Goal: Answer question/provide support: Share knowledge or assist other users

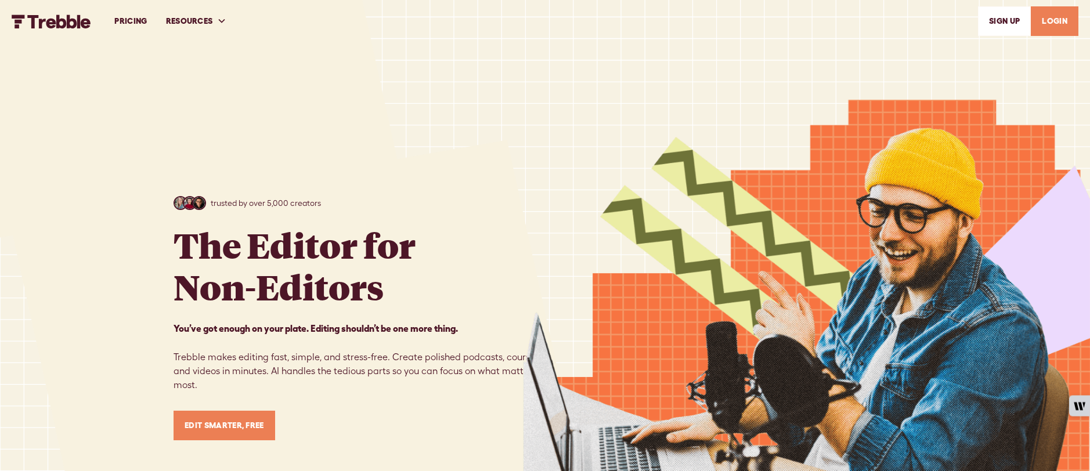
scroll to position [204, 0]
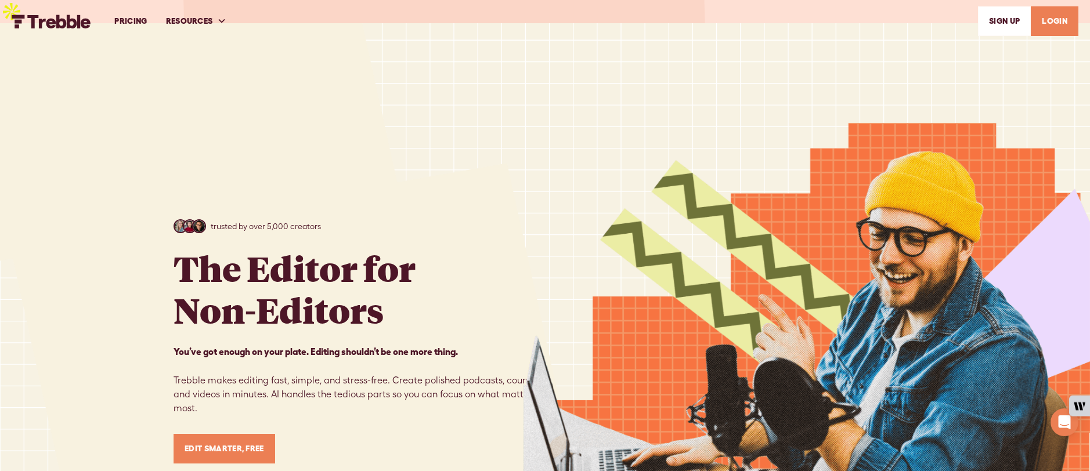
click at [1043, 19] on link "LOGIN" at bounding box center [1055, 21] width 48 height 30
click at [1050, 21] on link "LOGIN" at bounding box center [1055, 21] width 48 height 30
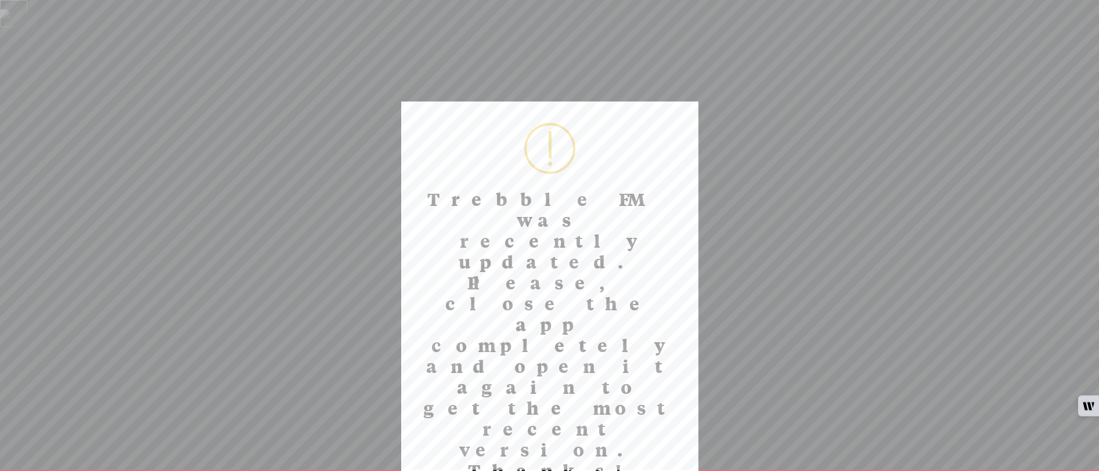
scroll to position [201, 0]
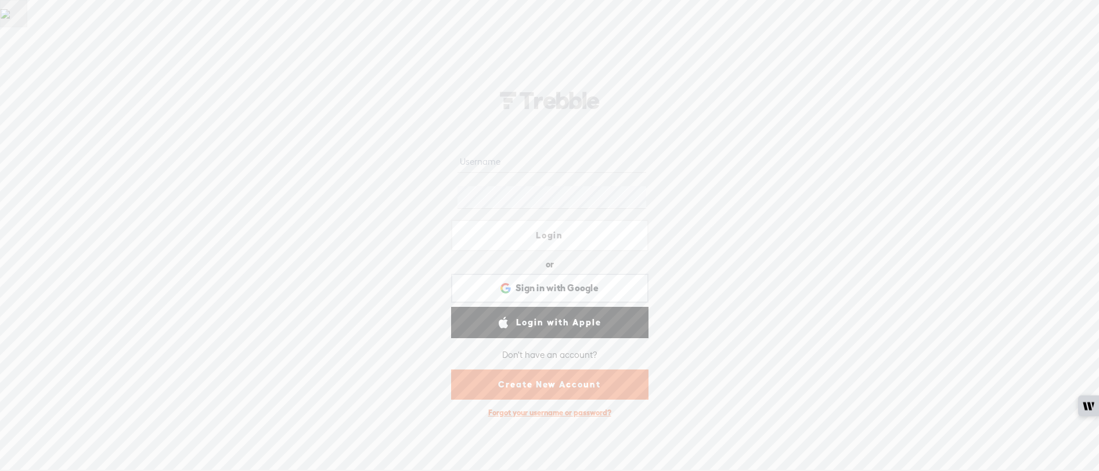
scroll to position [201, 0]
click at [570, 284] on span "Sign in with Google" at bounding box center [556, 288] width 83 height 12
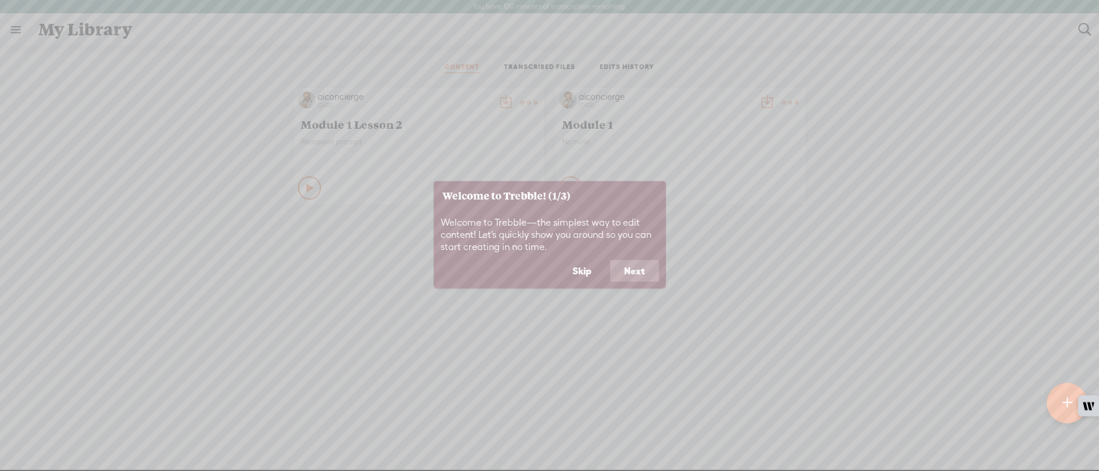
click at [633, 266] on button "Next" at bounding box center [634, 271] width 49 height 22
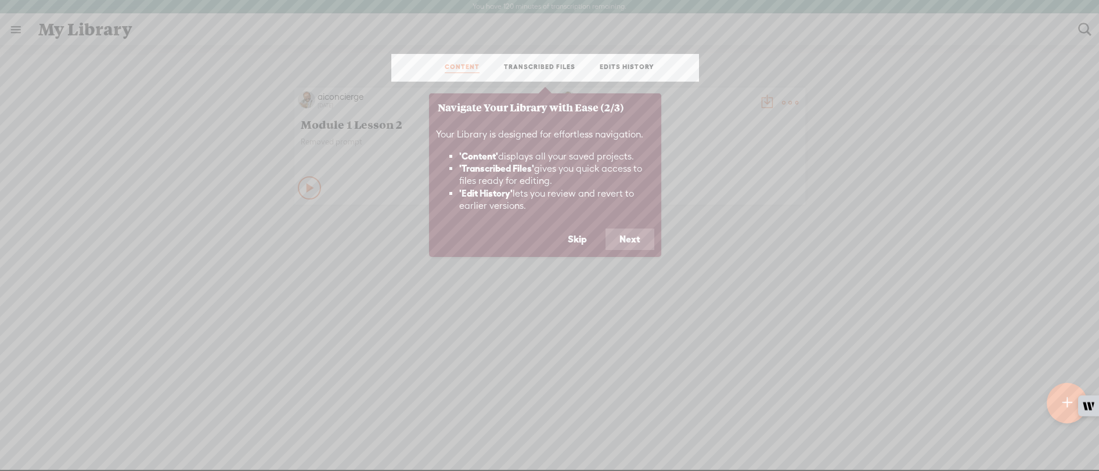
click at [631, 240] on button "Next" at bounding box center [629, 240] width 49 height 22
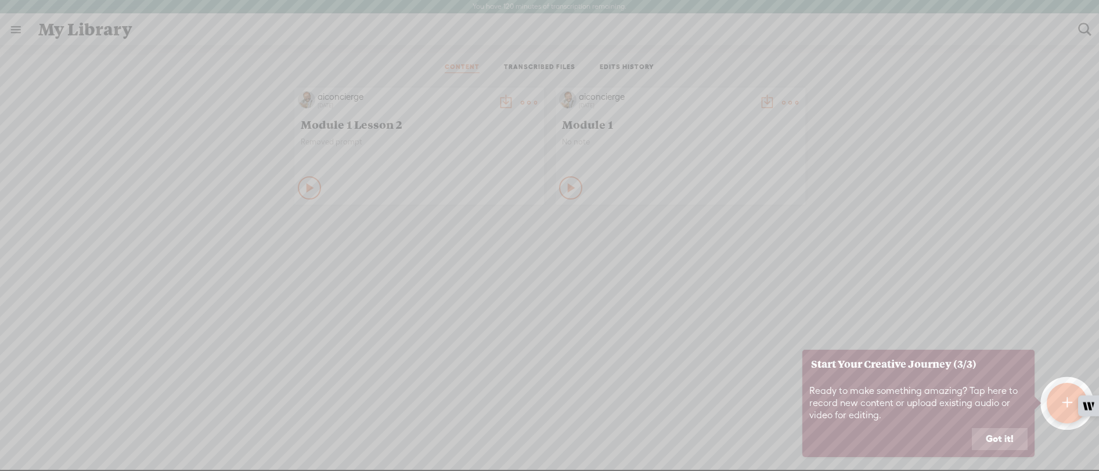
click at [1060, 399] on div at bounding box center [1067, 403] width 41 height 41
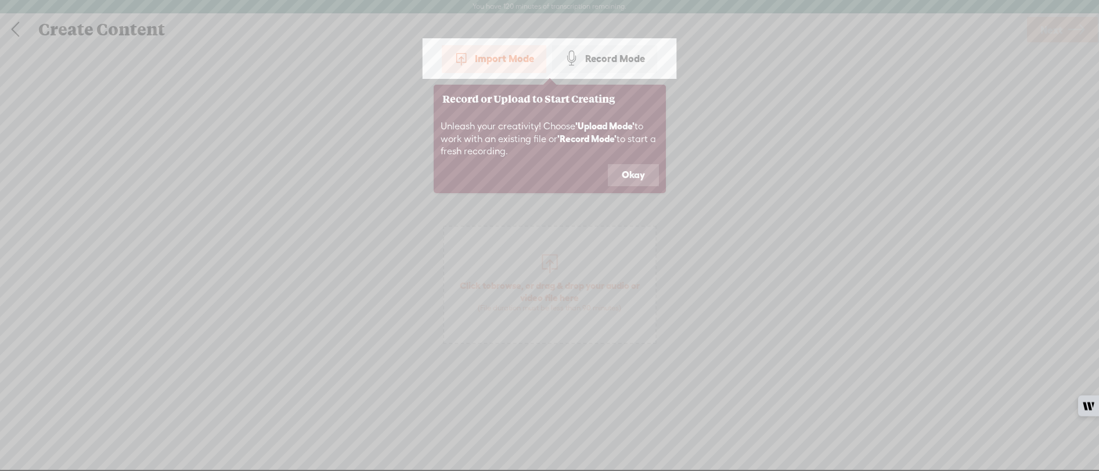
click at [637, 178] on button "Okay" at bounding box center [633, 175] width 51 height 22
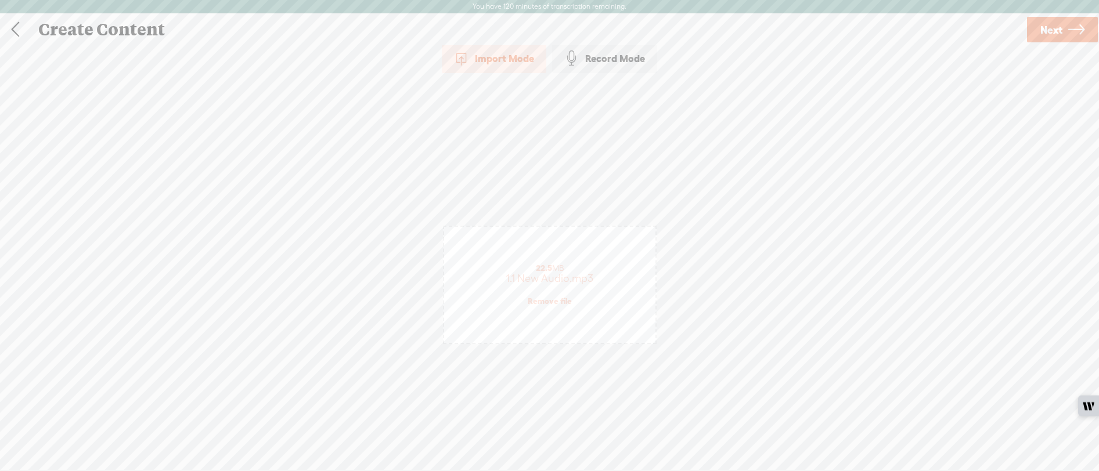
click at [1055, 33] on span "Next" at bounding box center [1051, 30] width 22 height 30
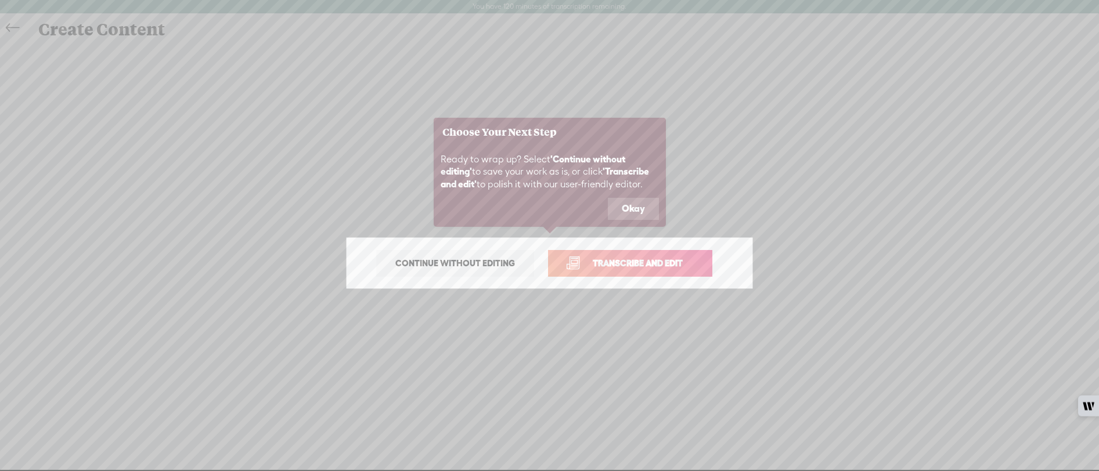
click at [468, 270] on span "Continue without editing" at bounding box center [455, 263] width 144 height 16
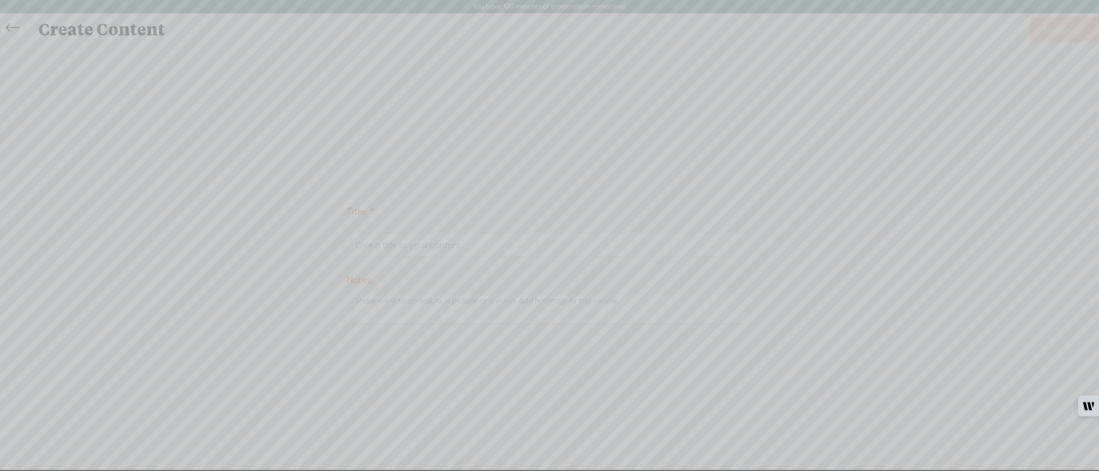
click at [614, 240] on icon at bounding box center [174, 235] width 1852 height 471
drag, startPoint x: 1080, startPoint y: 453, endPoint x: 1059, endPoint y: 360, distance: 95.1
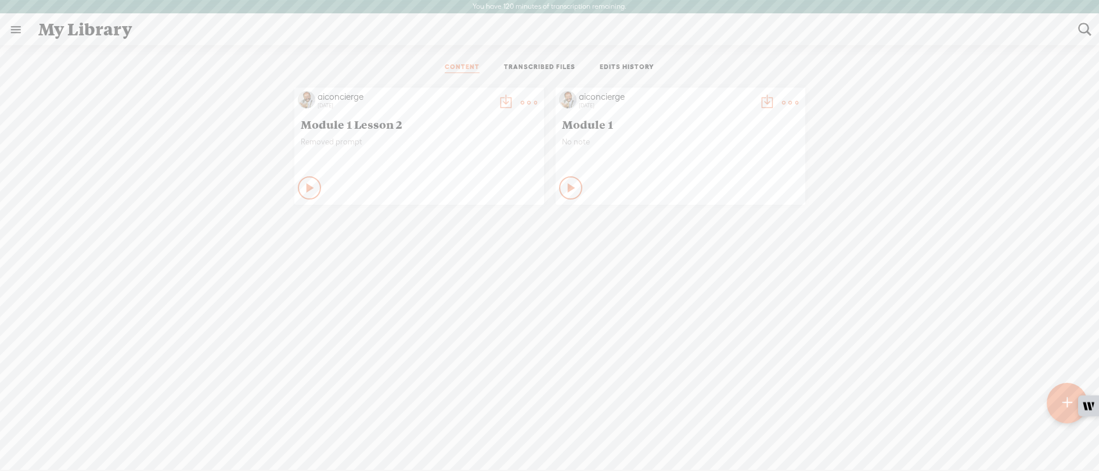
scroll to position [201, 0]
click at [1063, 392] on t at bounding box center [1067, 403] width 10 height 27
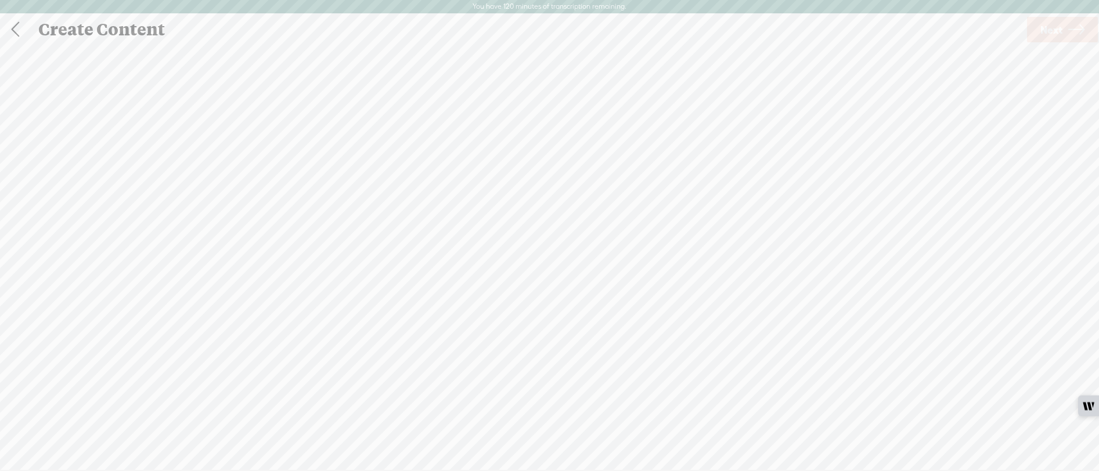
scroll to position [1, 0]
click at [1051, 25] on span "Next" at bounding box center [1051, 30] width 22 height 30
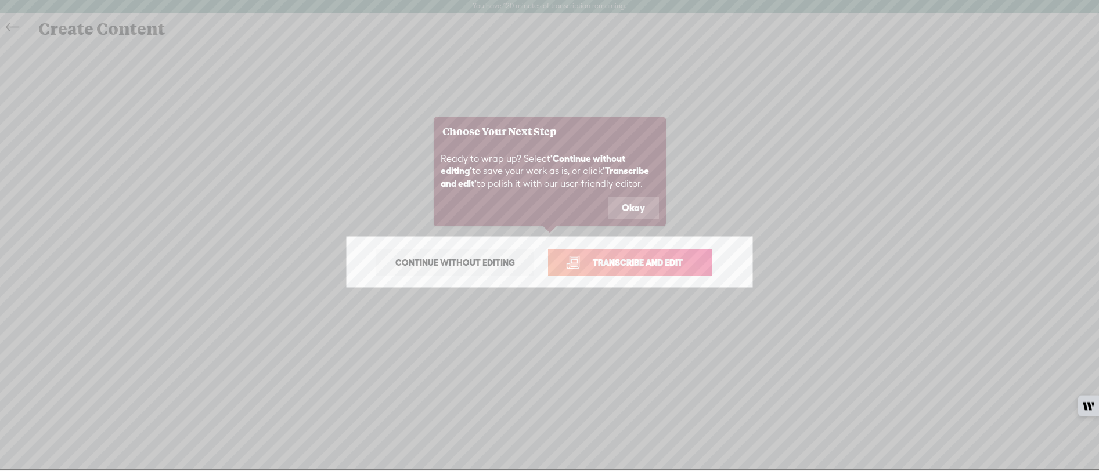
click at [662, 266] on span "Transcribe and edit" at bounding box center [638, 262] width 114 height 13
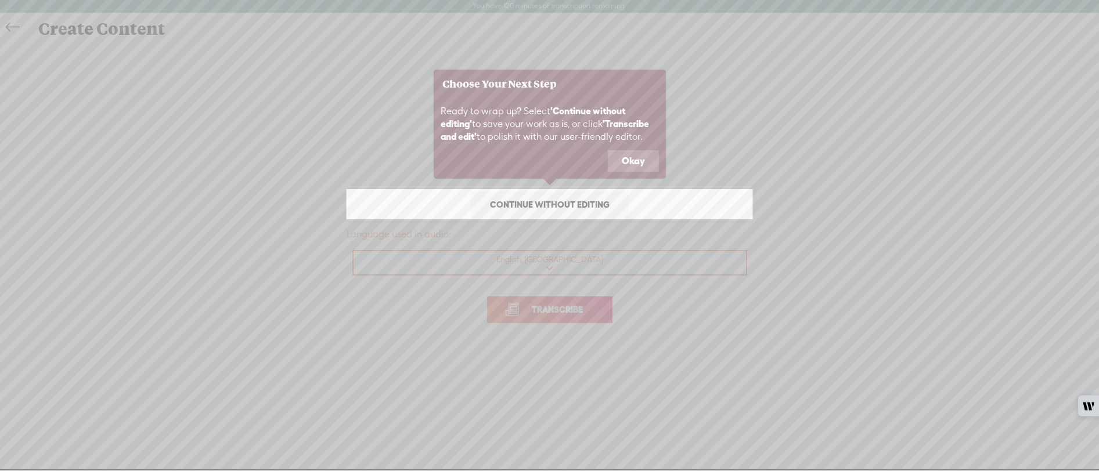
click at [554, 265] on icon at bounding box center [549, 234] width 1099 height 471
click at [639, 157] on button "Okay" at bounding box center [633, 161] width 51 height 22
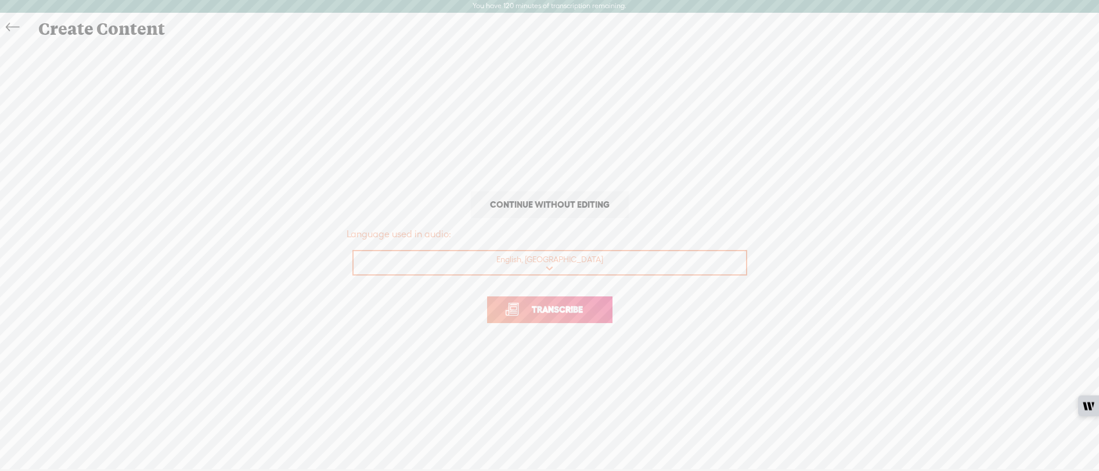
click at [553, 319] on link "Transcribe" at bounding box center [549, 310] width 125 height 27
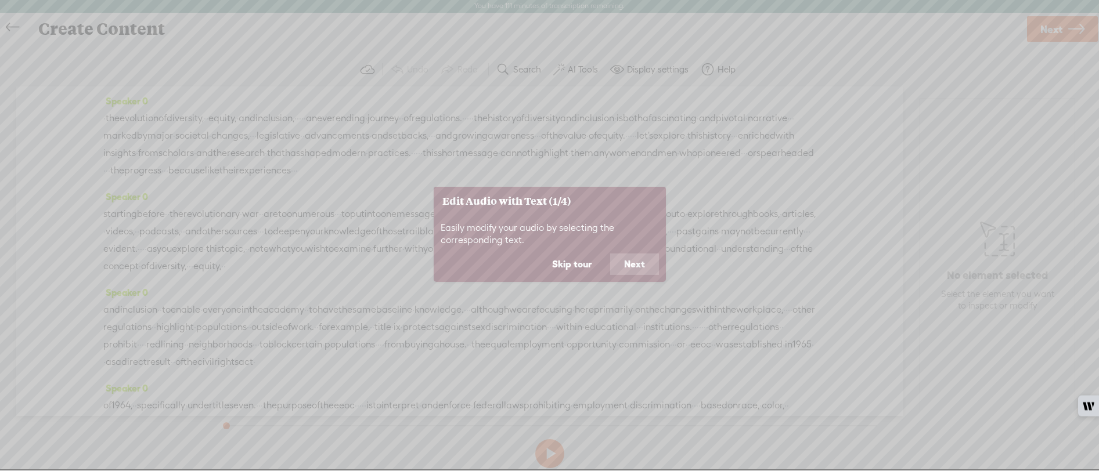
click at [635, 270] on button "Next" at bounding box center [634, 265] width 49 height 22
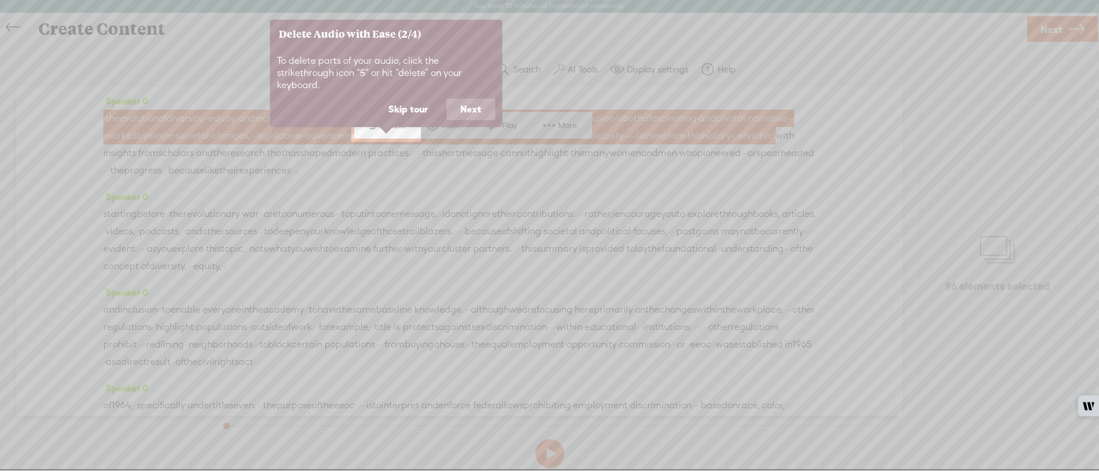
scroll to position [0, 0]
click at [474, 99] on button "Next" at bounding box center [470, 110] width 49 height 22
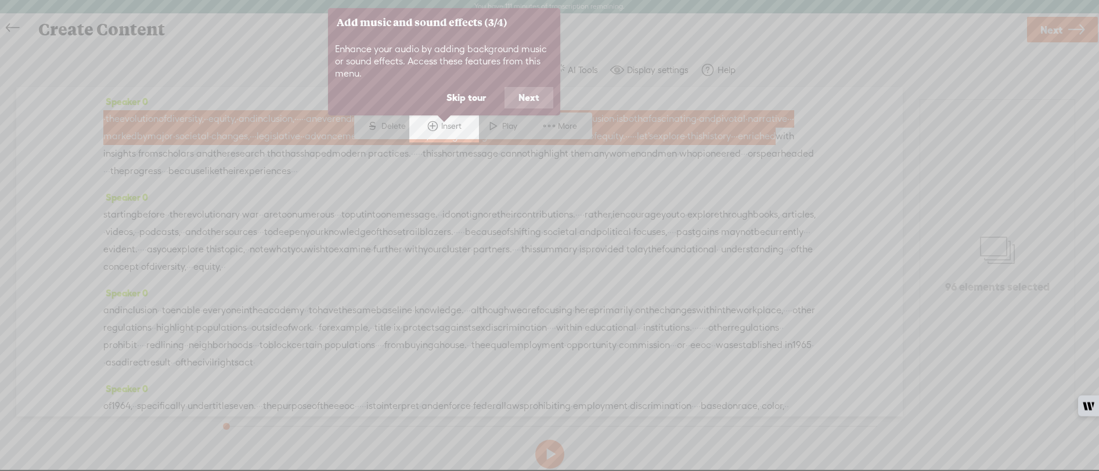
click at [535, 95] on button "Next" at bounding box center [528, 98] width 49 height 22
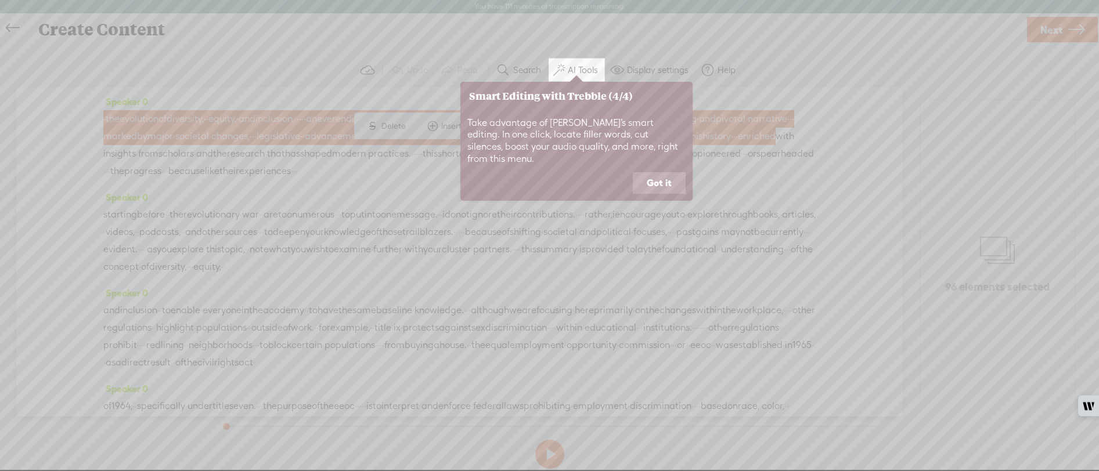
click at [664, 172] on button "Got it" at bounding box center [659, 183] width 53 height 22
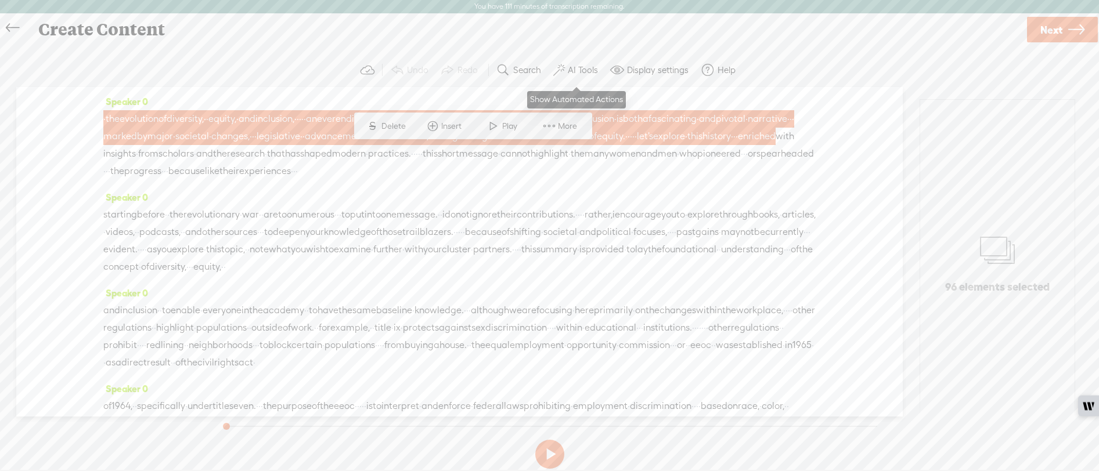
click at [575, 73] on label "AI Tools" at bounding box center [583, 70] width 30 height 12
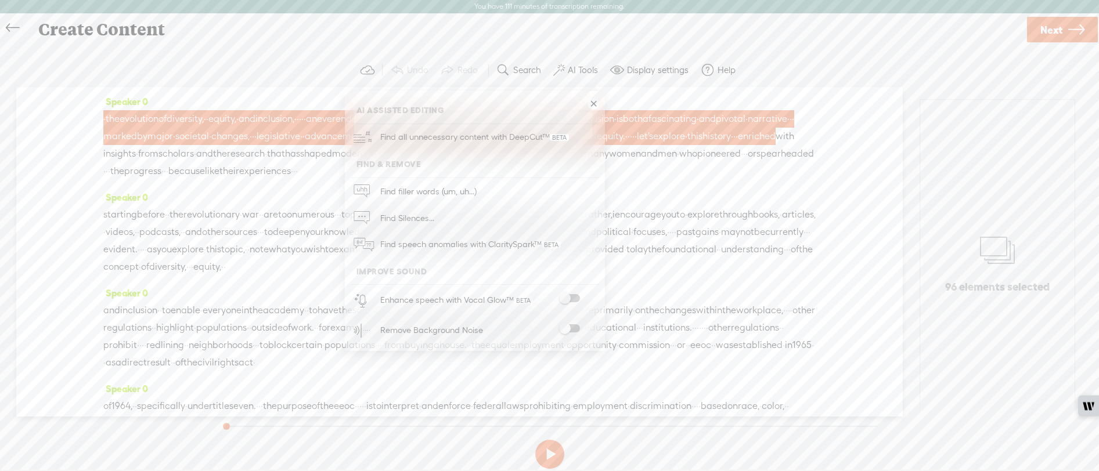
click at [575, 297] on span at bounding box center [569, 298] width 21 height 8
click at [575, 298] on span at bounding box center [569, 298] width 21 height 8
click at [723, 73] on label "Help" at bounding box center [727, 70] width 18 height 12
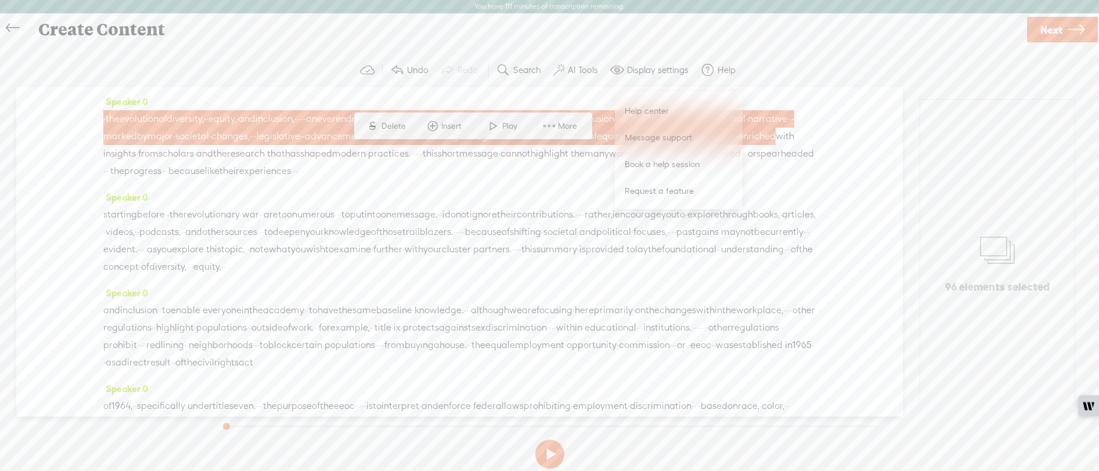
click at [644, 106] on span "Help center" at bounding box center [647, 111] width 52 height 26
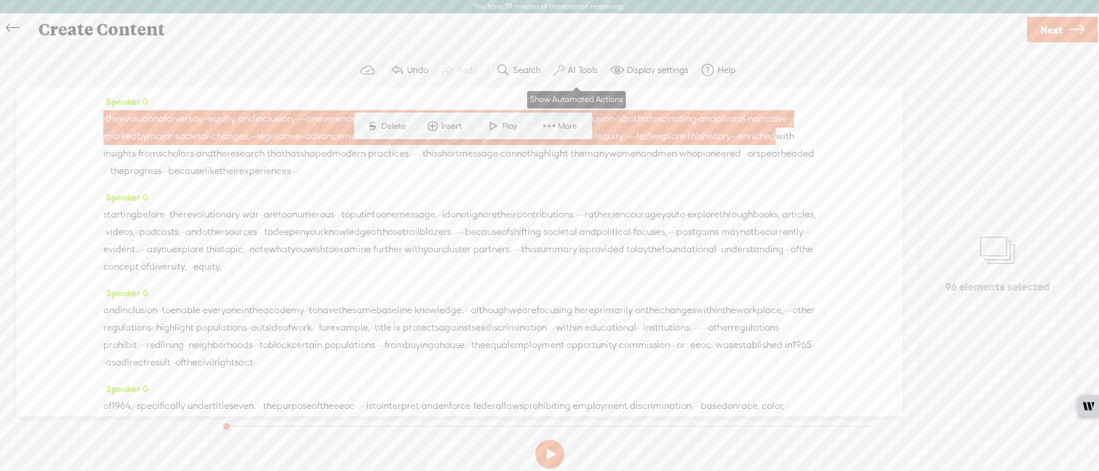
click at [569, 73] on label "AI Tools" at bounding box center [583, 70] width 30 height 12
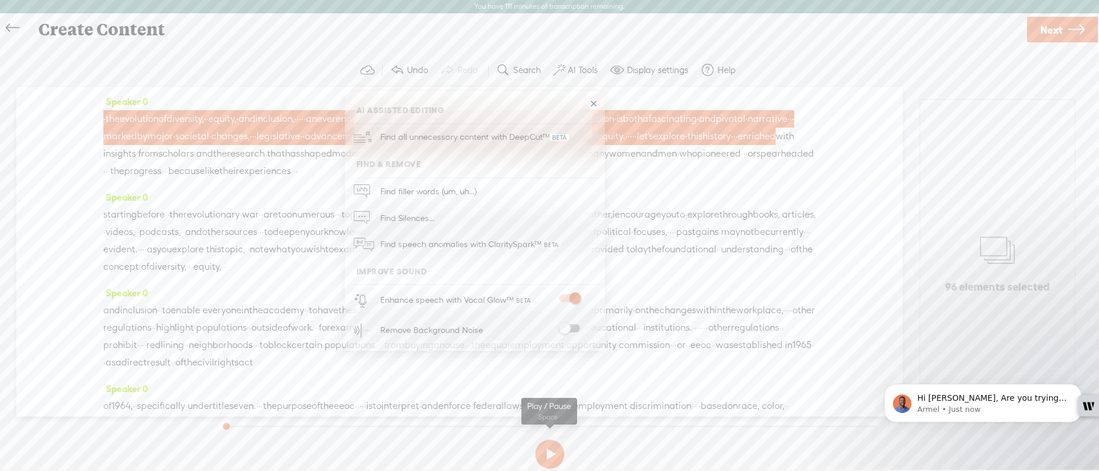
click at [546, 451] on button at bounding box center [549, 454] width 29 height 29
click at [1007, 399] on p "Hi [PERSON_NAME], Are you trying to make the some segment of the audio louder? …" at bounding box center [992, 399] width 150 height 12
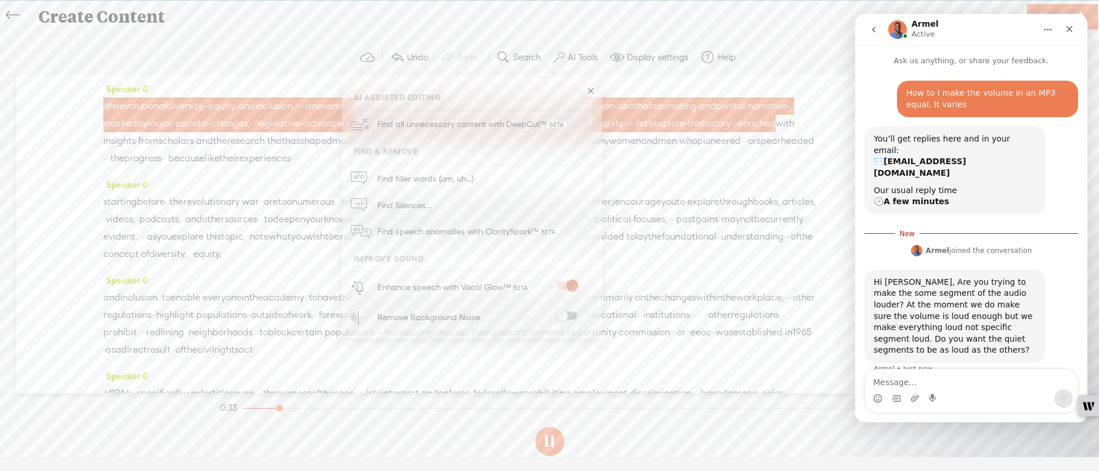
scroll to position [2, 0]
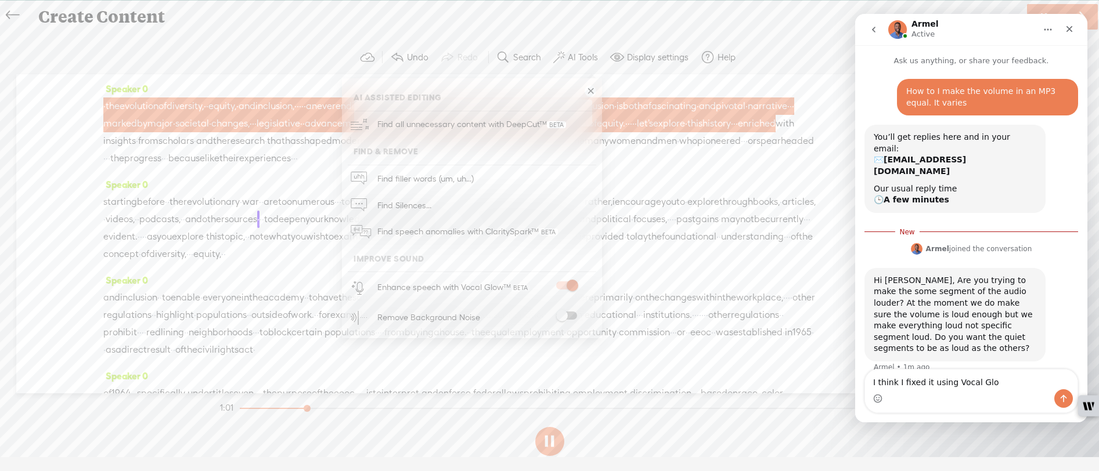
type textarea "I think I fixed it using Vocal Glow"
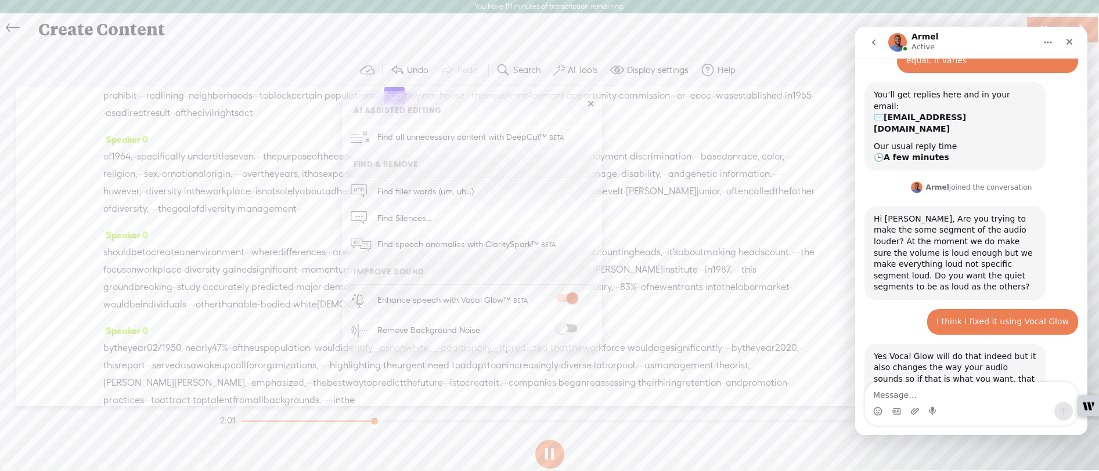
scroll to position [68, 0]
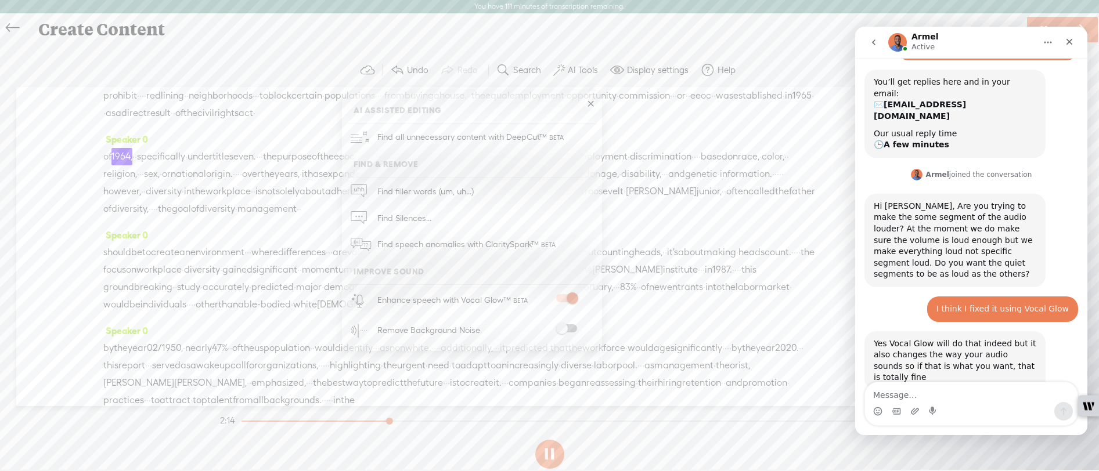
click at [910, 401] on textarea "Message…" at bounding box center [971, 393] width 212 height 20
click at [911, 401] on textarea "Message…" at bounding box center [971, 393] width 212 height 20
type textarea "It did not fix the volume fluctuation"
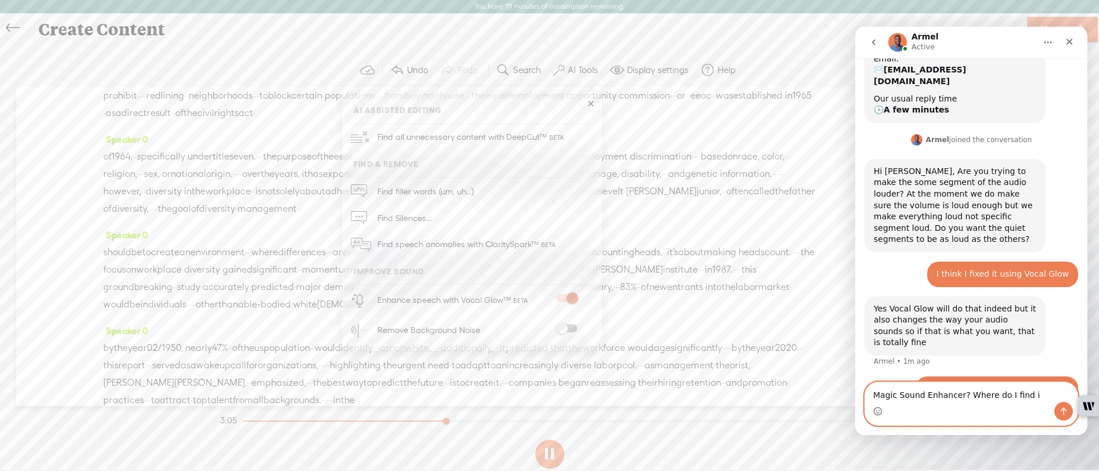
type textarea "Magic Sound Enhancer? Where do I find it"
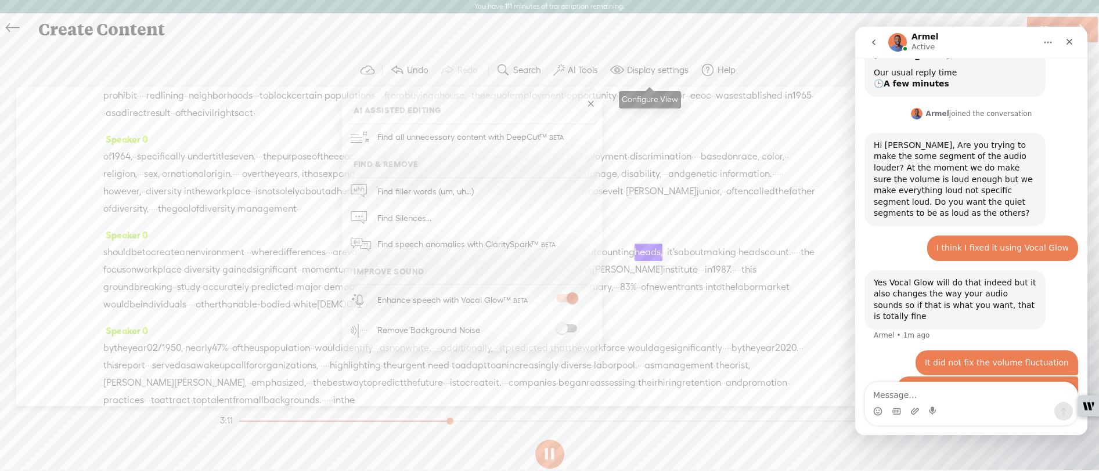
click at [662, 70] on label "Display settings" at bounding box center [658, 70] width 62 height 12
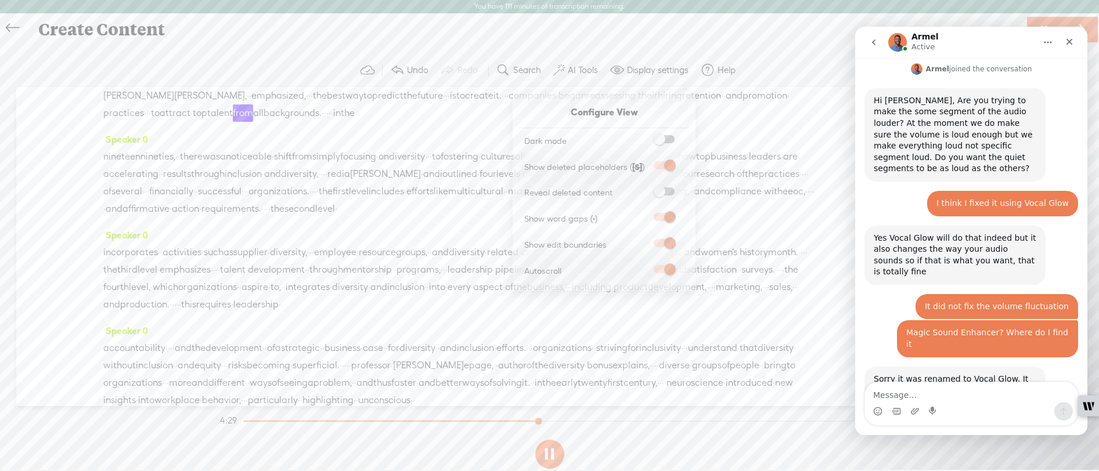
scroll to position [221, 0]
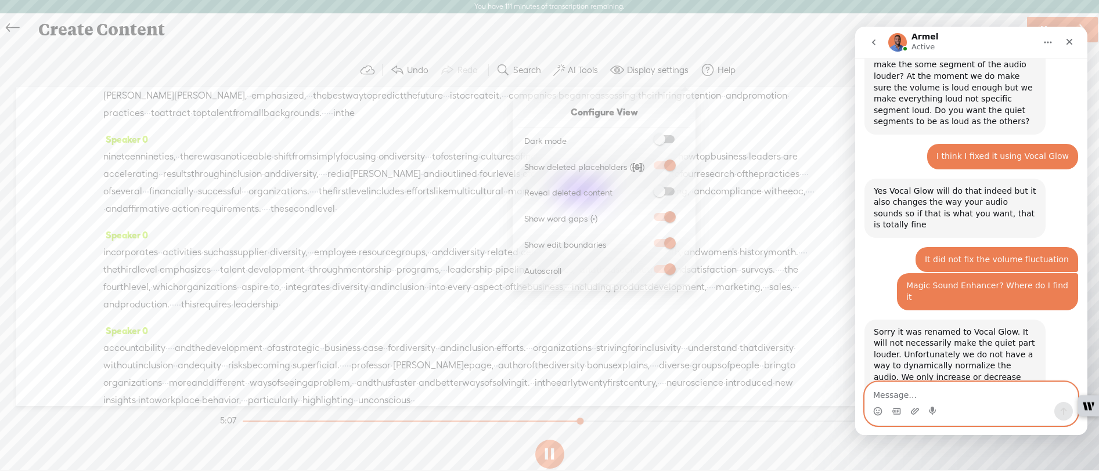
click at [900, 393] on textarea "Message…" at bounding box center [971, 393] width 212 height 20
type textarea "Can we make the file louder"
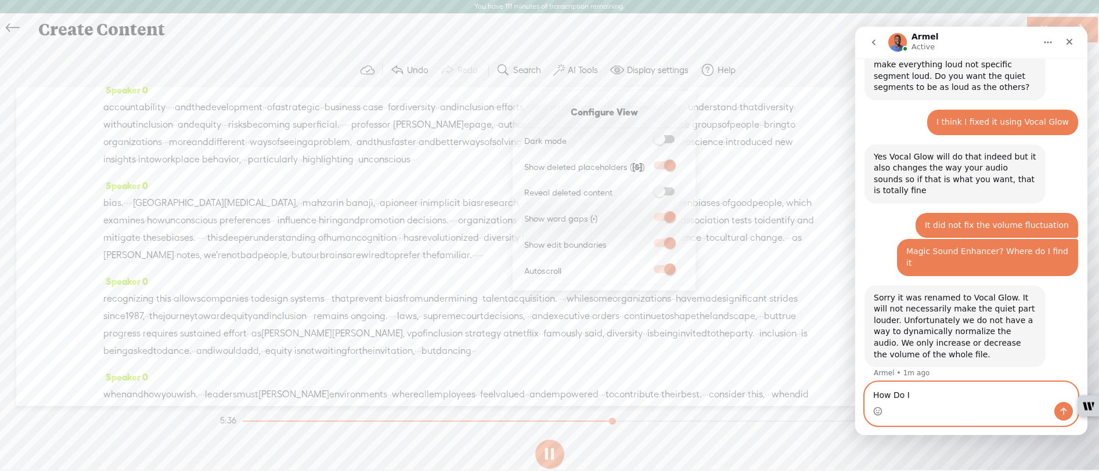
scroll to position [798, 0]
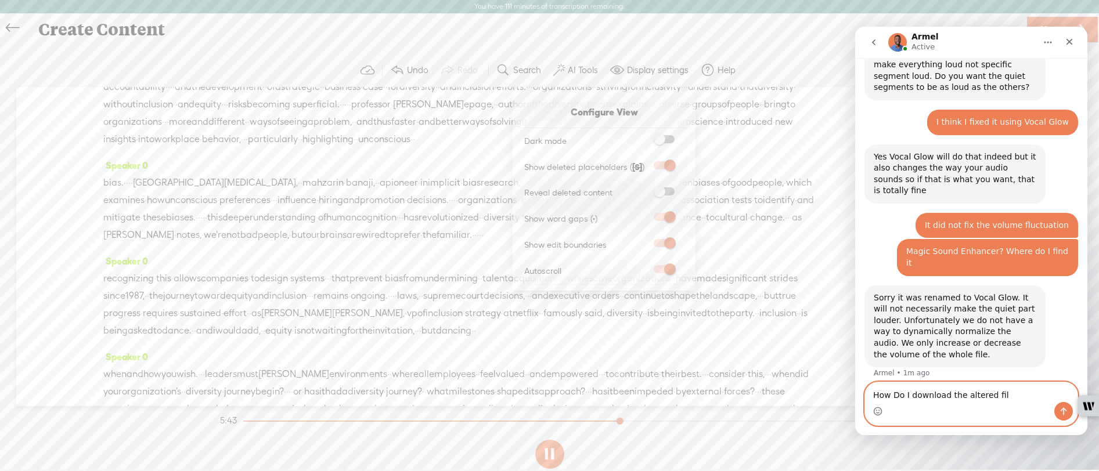
type textarea "How Do I download the altered file"
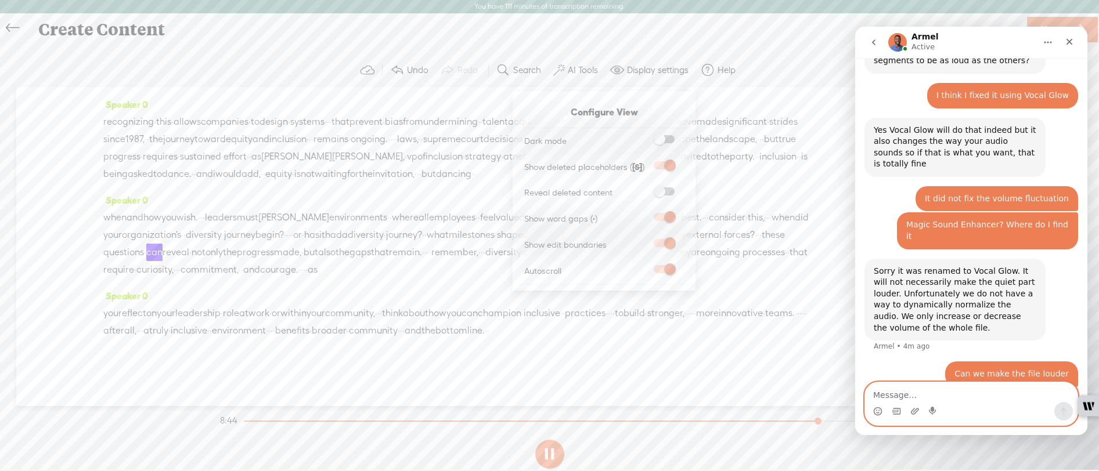
scroll to position [326, 0]
